Goal: Contribute content

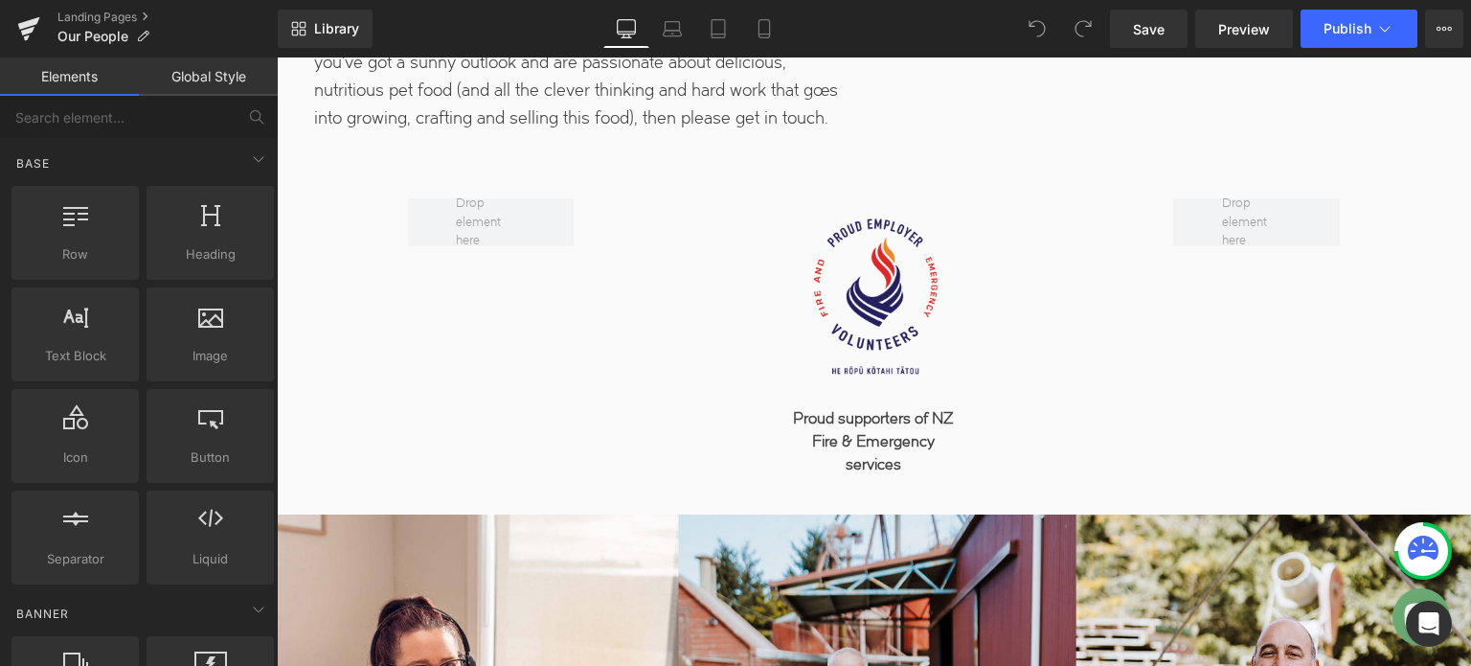
scroll to position [6799, 0]
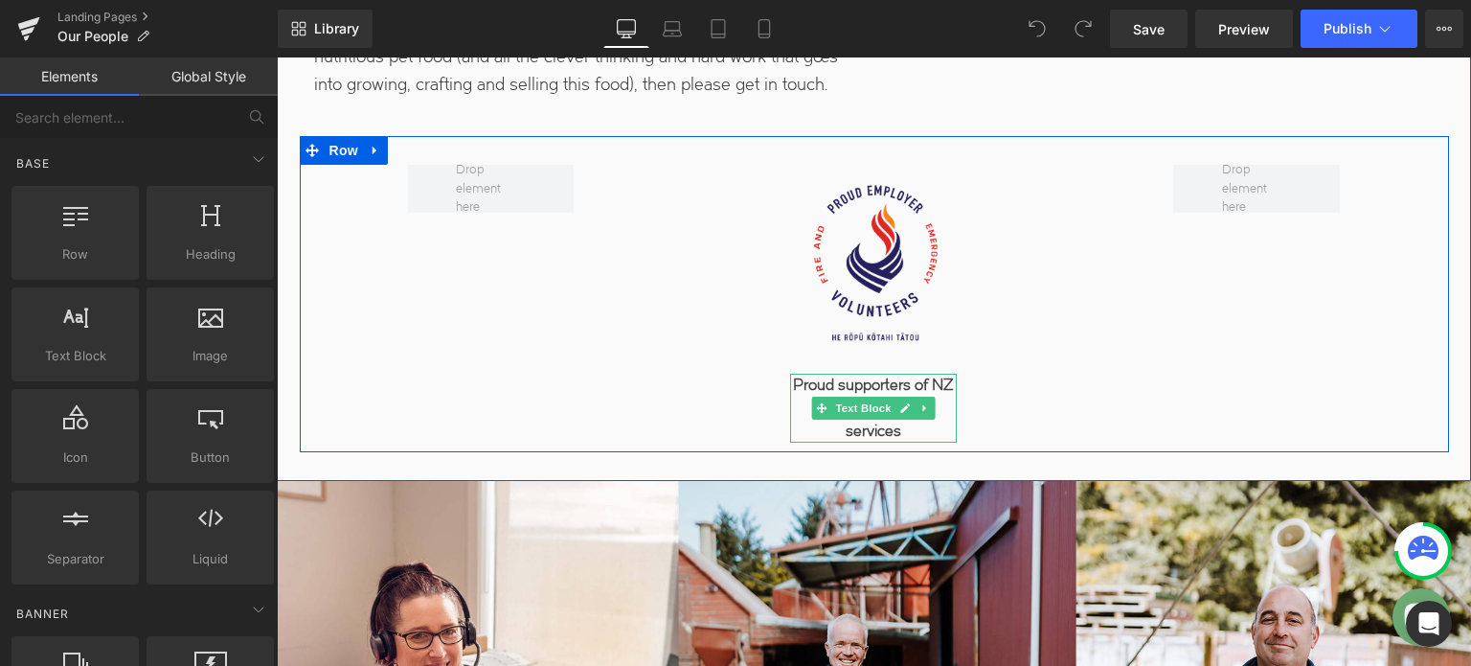
click at [912, 428] on p "Proud supporters of NZ Fire & Emergency services" at bounding box center [873, 408] width 167 height 69
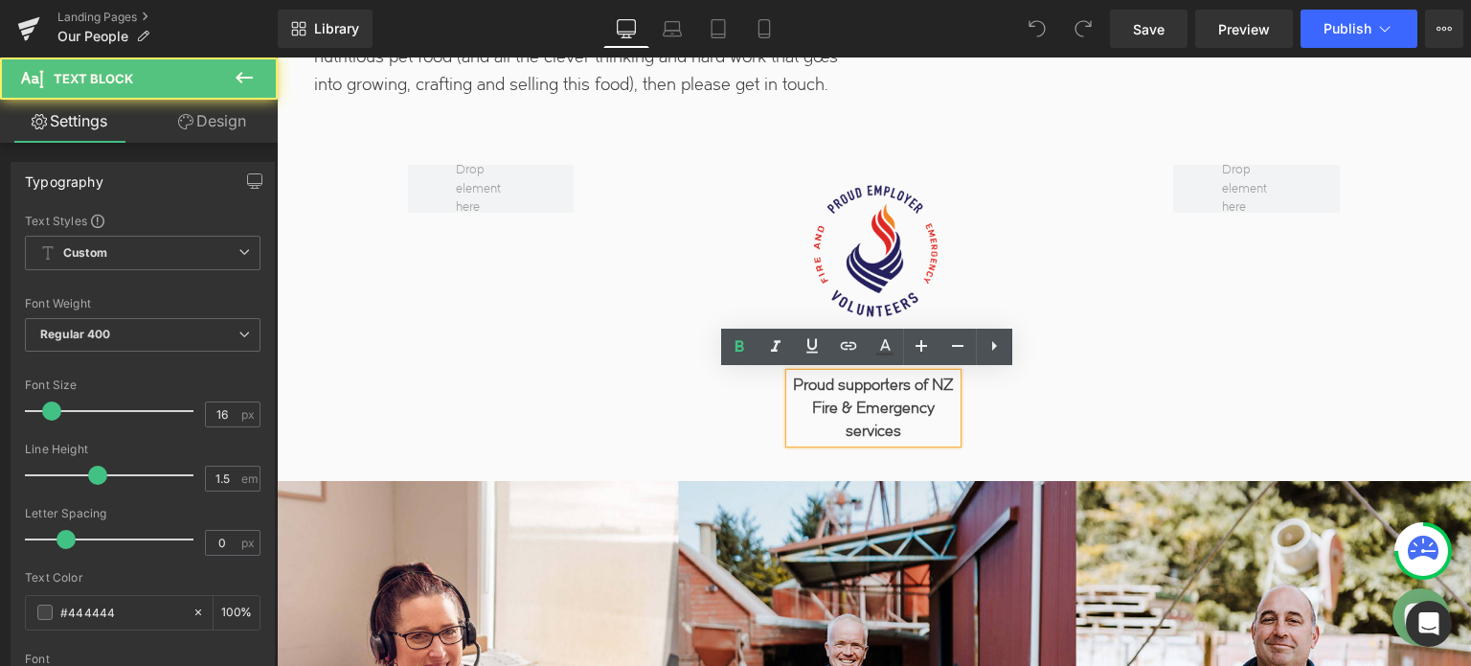
click at [912, 428] on p "Proud supporters of NZ Fire & Emergency services" at bounding box center [873, 408] width 167 height 69
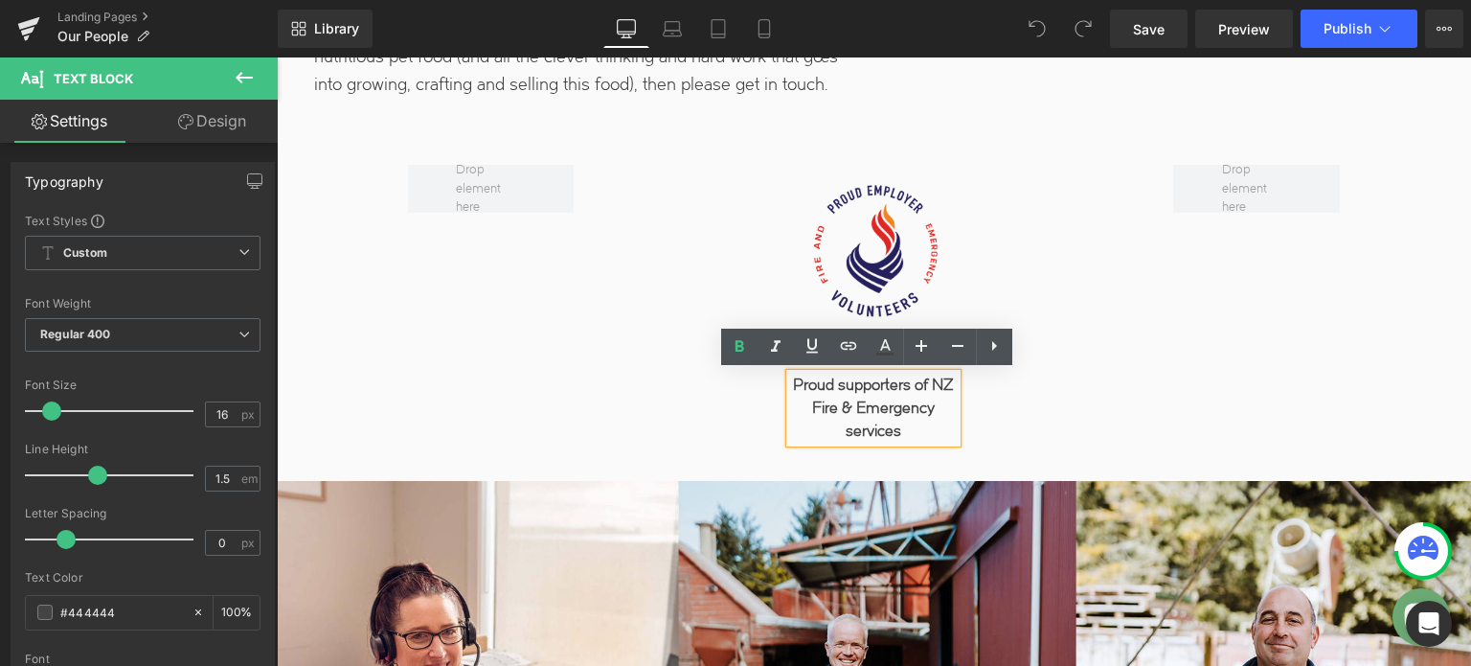
drag, startPoint x: 912, startPoint y: 428, endPoint x: 782, endPoint y: 390, distance: 135.8
click at [790, 390] on div "Proud supporters of NZ Fire & Emergency services" at bounding box center [873, 408] width 167 height 69
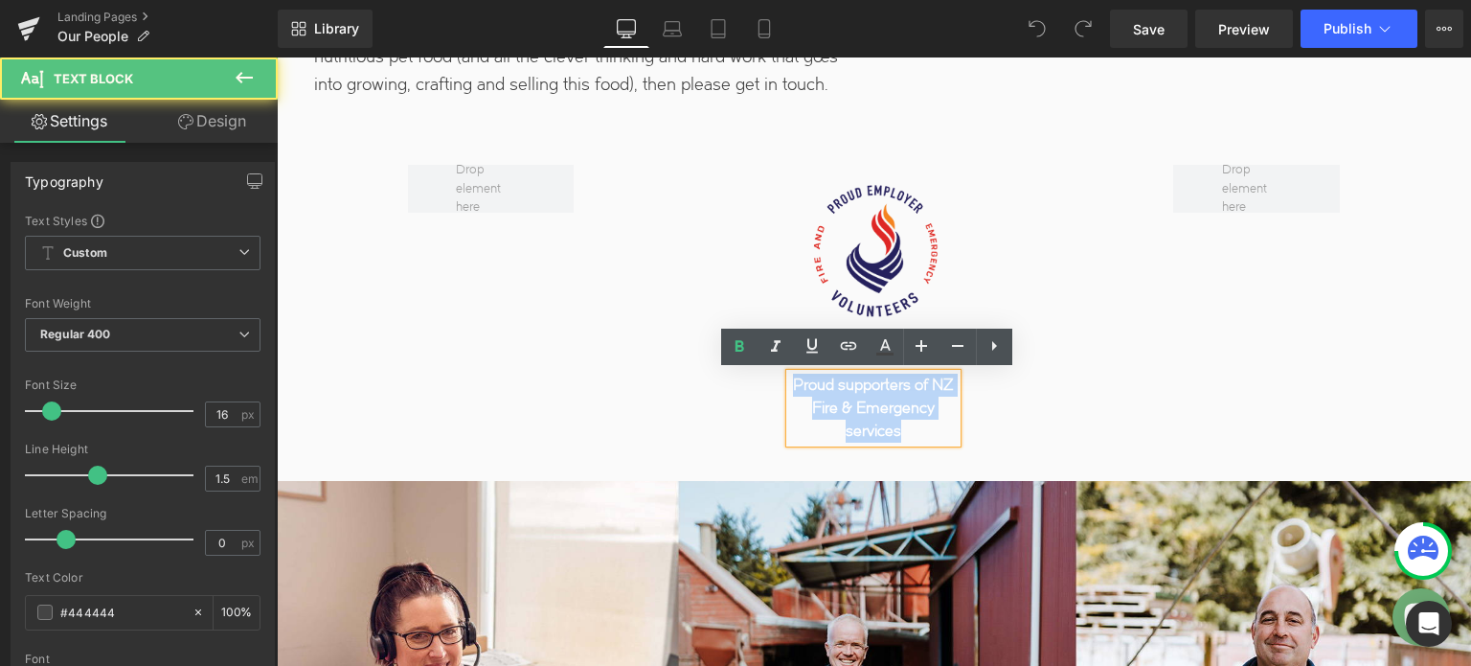
drag, startPoint x: 900, startPoint y: 432, endPoint x: 746, endPoint y: 373, distance: 165.2
click at [746, 373] on div "Image Proud supporters of NZ Fire & Emergency services Text Block" at bounding box center [873, 303] width 383 height 277
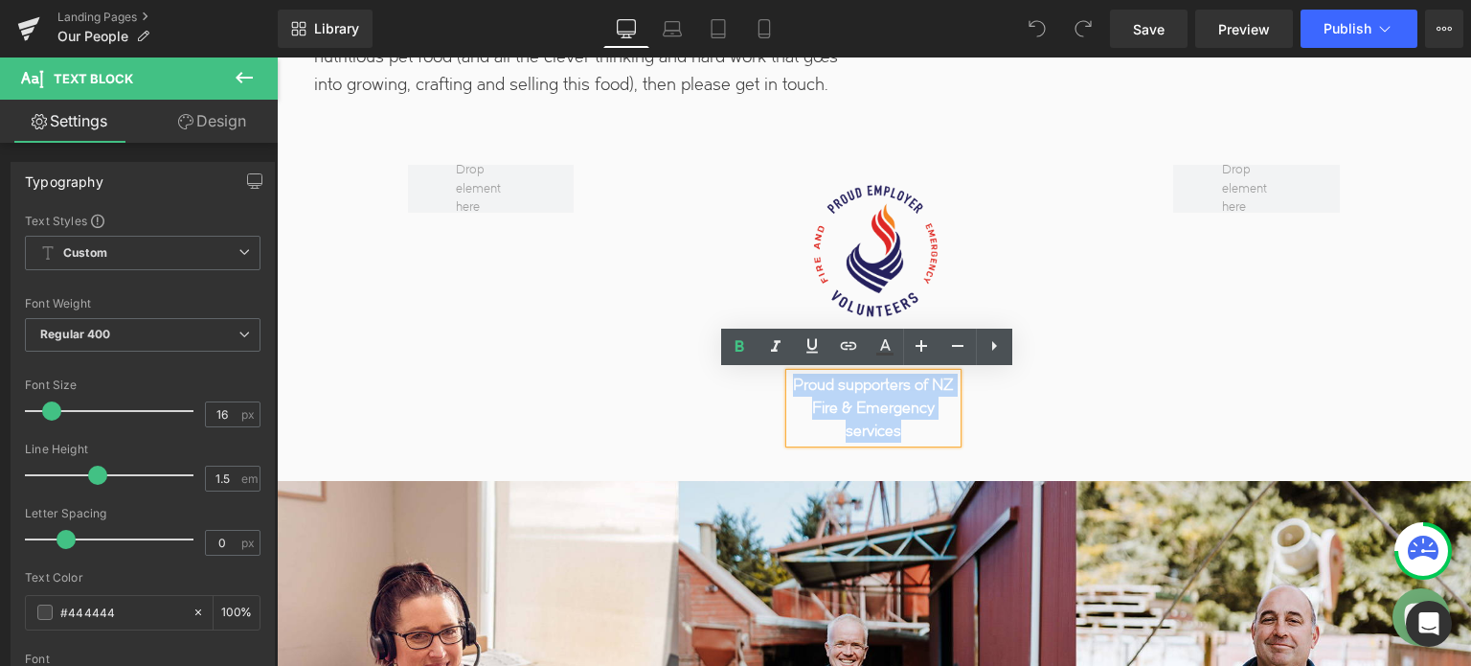
paste div
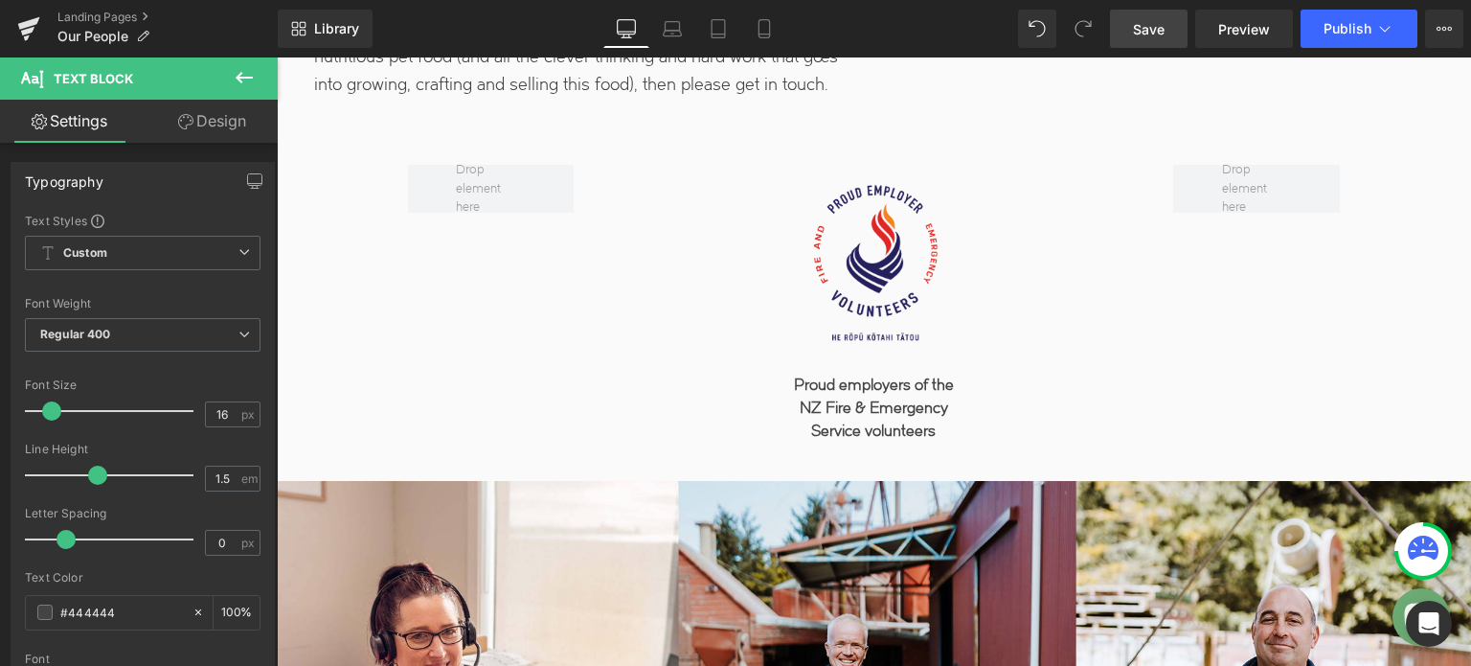
click at [1158, 28] on span "Save" at bounding box center [1149, 29] width 32 height 20
click at [1333, 30] on span "Publish" at bounding box center [1348, 28] width 48 height 15
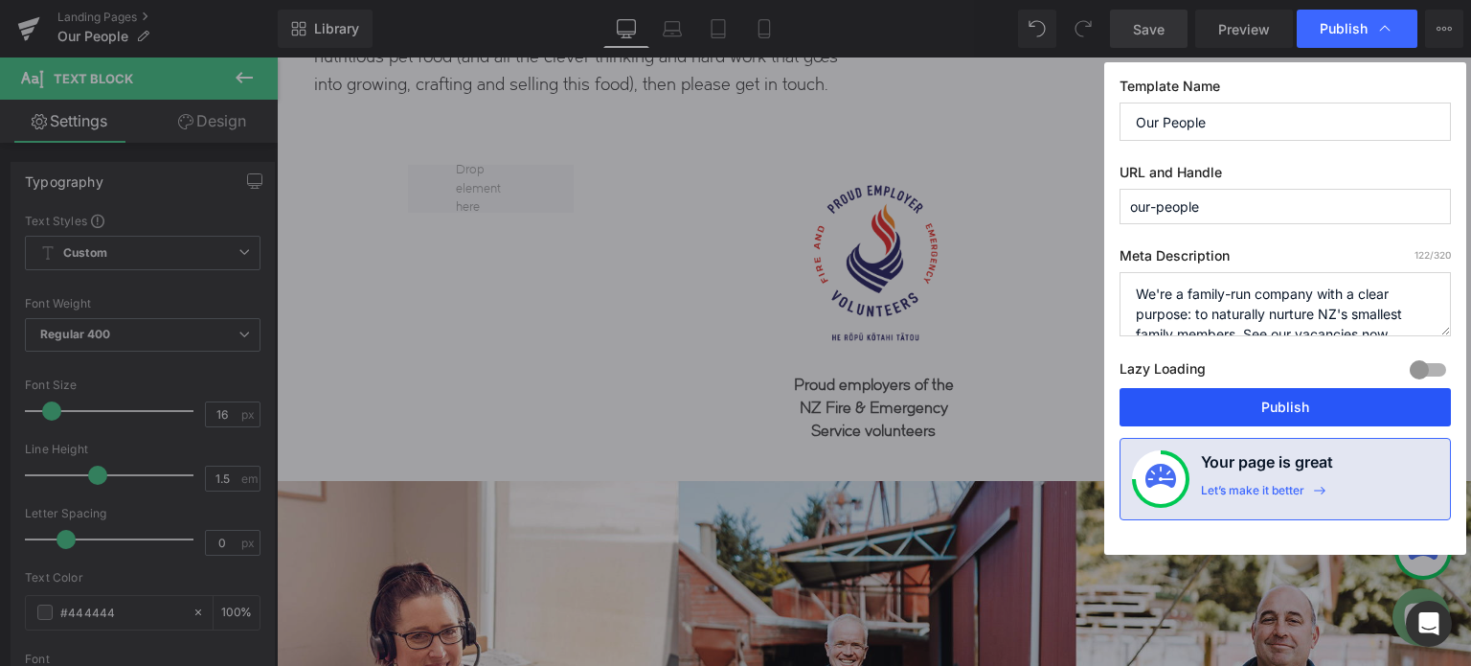
click at [1296, 404] on button "Publish" at bounding box center [1285, 407] width 331 height 38
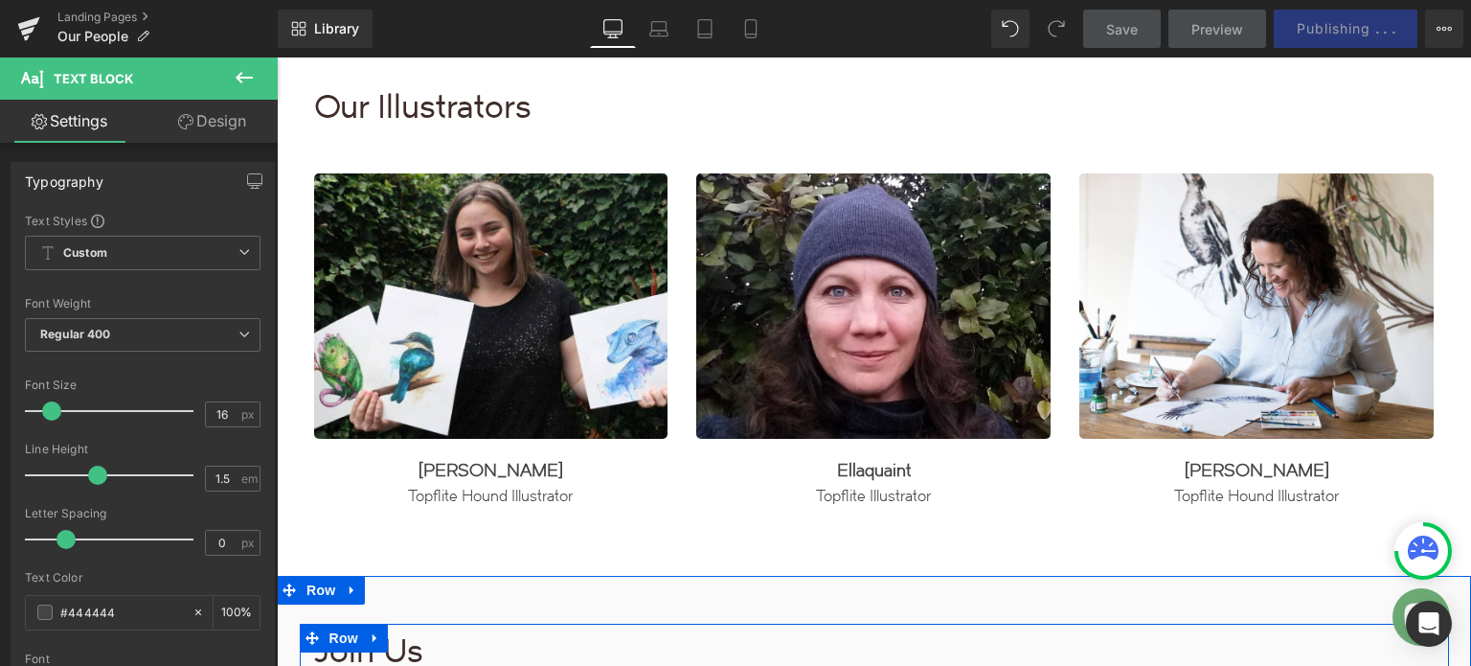
scroll to position [5937, 0]
